Goal: Task Accomplishment & Management: Use online tool/utility

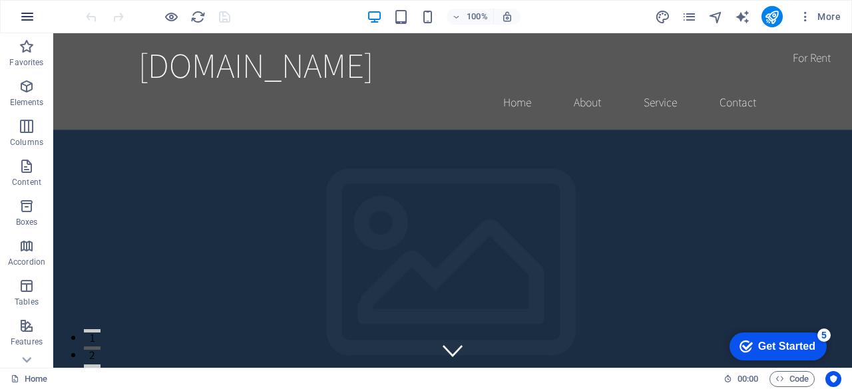
click at [26, 14] on icon "button" at bounding box center [27, 17] width 16 height 16
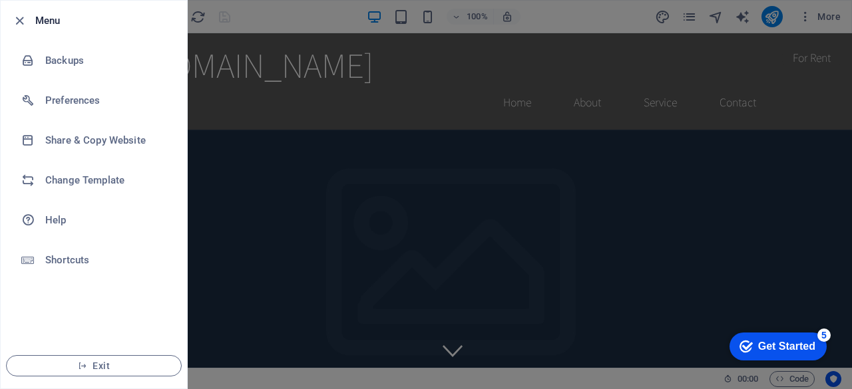
click at [261, 130] on div at bounding box center [426, 194] width 852 height 389
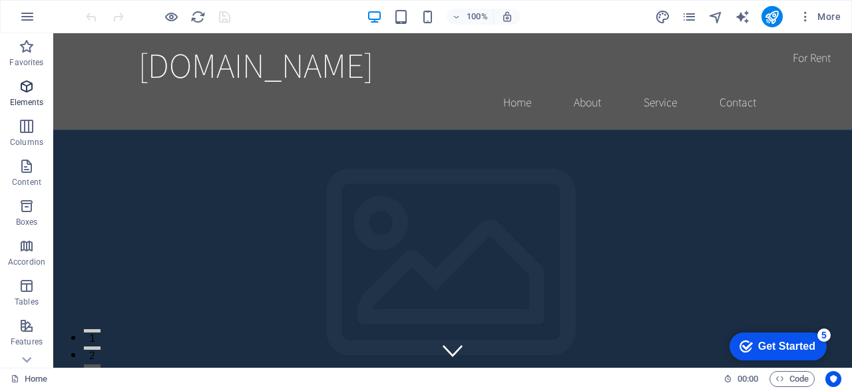
click at [24, 81] on icon "button" at bounding box center [27, 87] width 16 height 16
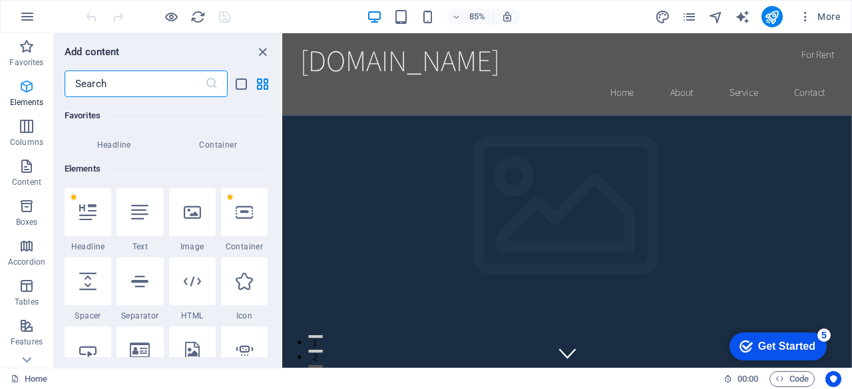
scroll to position [142, 0]
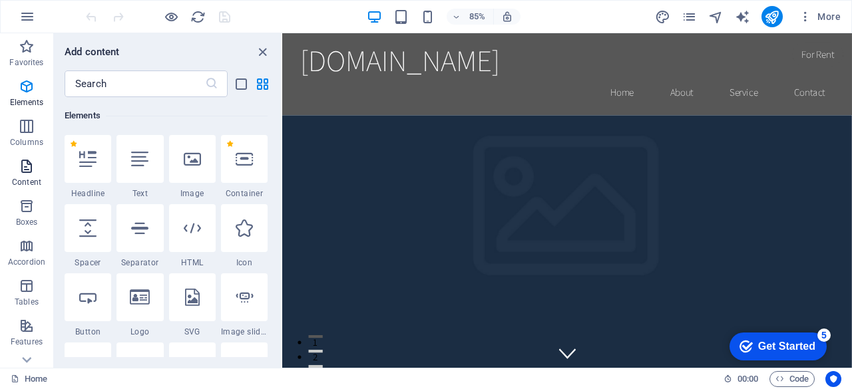
click at [31, 177] on p "Content" at bounding box center [26, 182] width 29 height 11
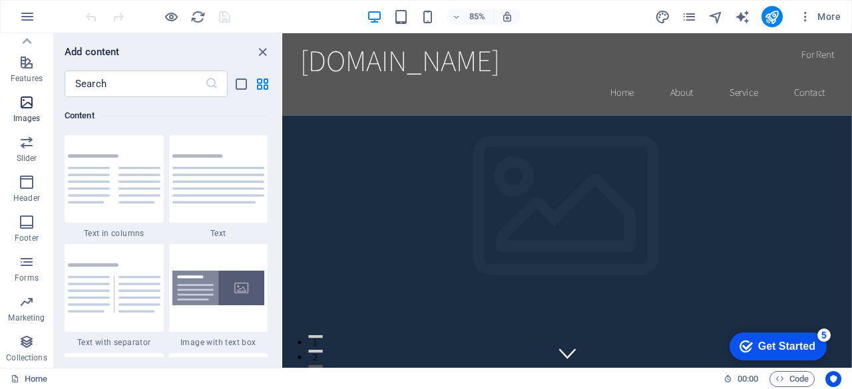
scroll to position [0, 0]
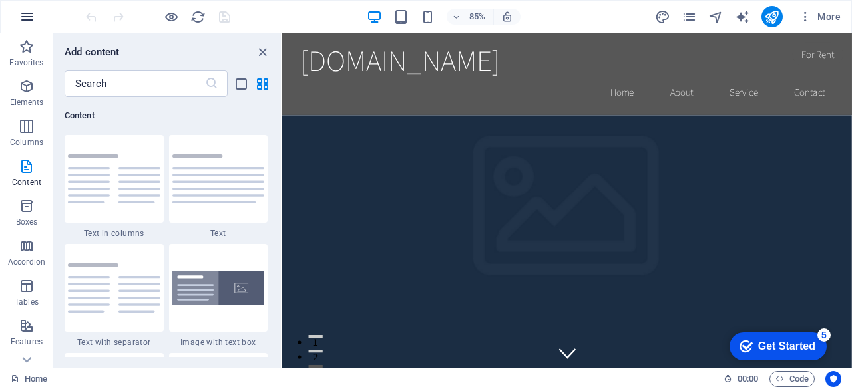
click at [28, 20] on icon "button" at bounding box center [27, 17] width 16 height 16
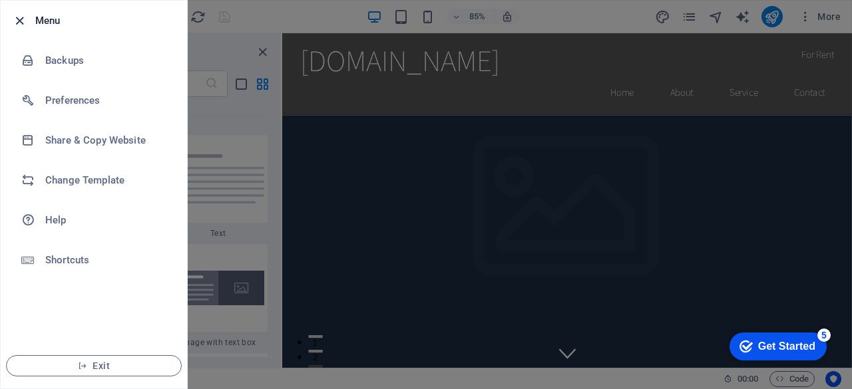
click at [15, 21] on icon "button" at bounding box center [19, 20] width 15 height 15
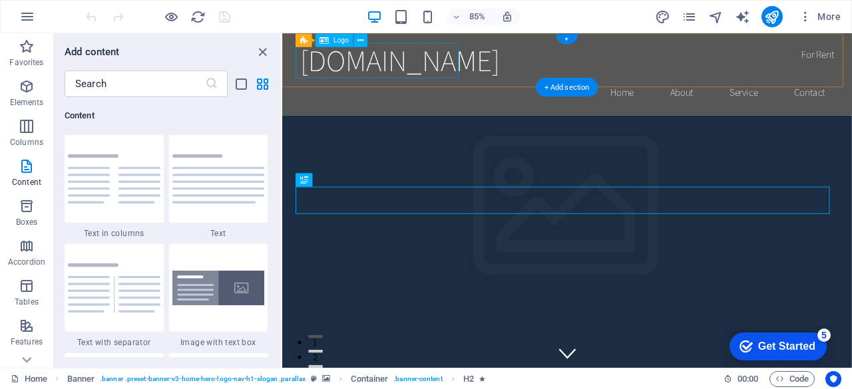
click at [400, 81] on div "[DOMAIN_NAME]" at bounding box center [617, 65] width 628 height 42
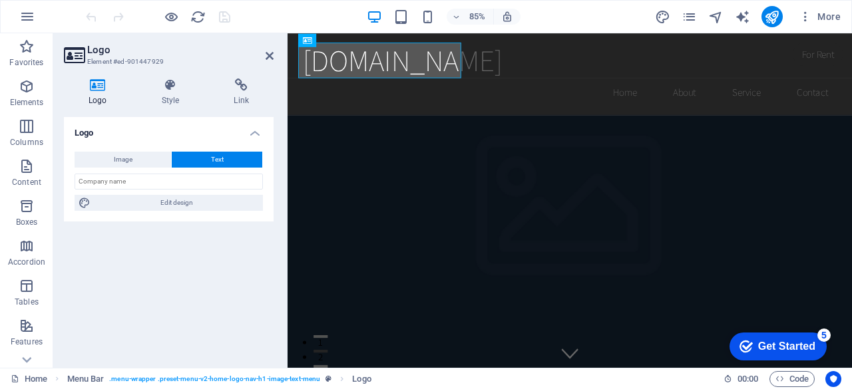
click at [86, 136] on h4 "Logo" at bounding box center [169, 129] width 210 height 24
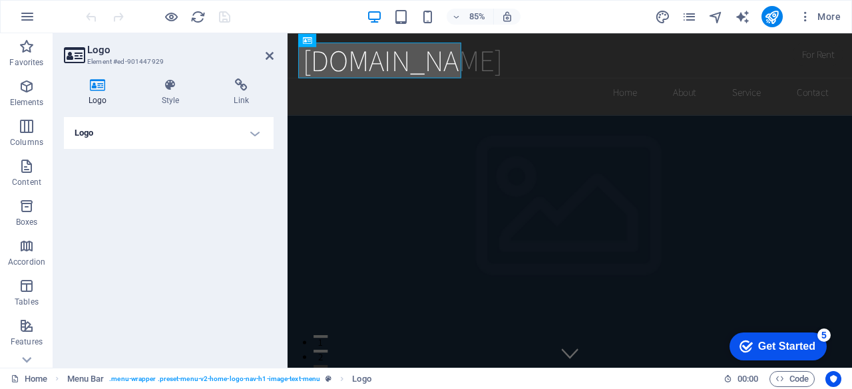
click at [98, 135] on h4 "Logo" at bounding box center [169, 133] width 210 height 32
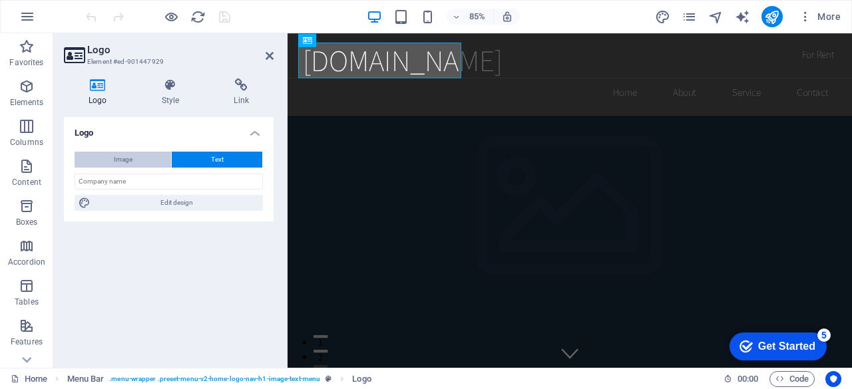
click at [138, 165] on button "Image" at bounding box center [123, 160] width 96 height 16
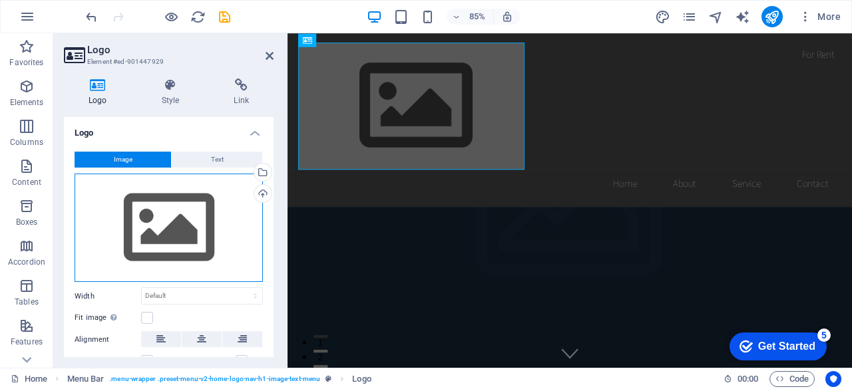
click at [146, 230] on div "Drag files here, click to choose files or select files from Files or our free s…" at bounding box center [169, 228] width 188 height 109
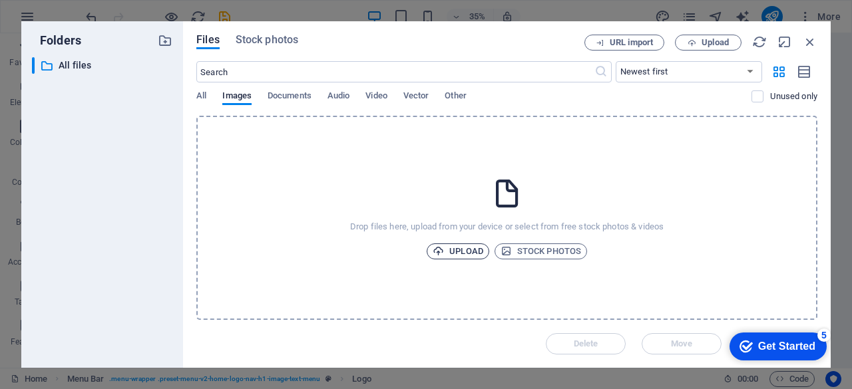
click at [466, 255] on span "Upload" at bounding box center [457, 252] width 51 height 16
